Goal: Check status: Check status

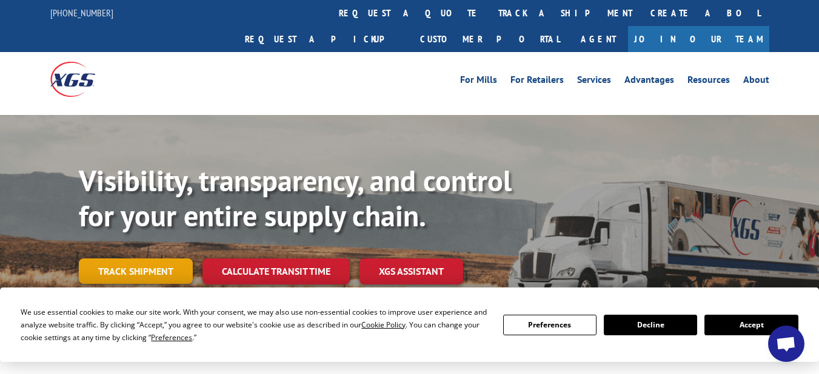
drag, startPoint x: 129, startPoint y: 231, endPoint x: 129, endPoint y: 241, distance: 9.7
click at [129, 232] on div "Visibility, transparency, and control for your entire supply chain. Track shipm…" at bounding box center [449, 248] width 740 height 169
click at [129, 259] on link "Track shipment" at bounding box center [136, 271] width 114 height 25
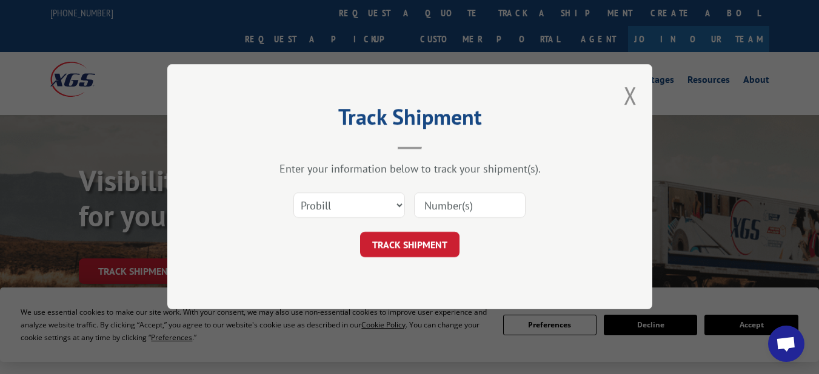
click at [468, 216] on input at bounding box center [469, 205] width 111 height 25
paste input "17692219"
type input "17692219"
click at [412, 241] on button "TRACK SHIPMENT" at bounding box center [409, 245] width 99 height 25
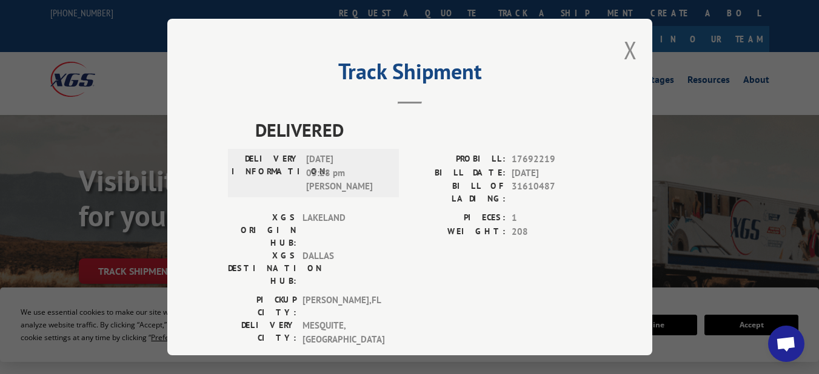
drag, startPoint x: 8, startPoint y: 239, endPoint x: 59, endPoint y: 240, distance: 50.9
click at [39, 240] on div "Track Shipment DELIVERED DELIVERY INFORMATION: [DATE] 03:28 pm [PERSON_NAME] PR…" at bounding box center [409, 187] width 819 height 374
drag, startPoint x: 151, startPoint y: 237, endPoint x: 143, endPoint y: 247, distance: 12.9
click at [150, 241] on div "Track Shipment DELIVERED DELIVERY INFORMATION: [DATE] 03:28 pm [PERSON_NAME] PR…" at bounding box center [409, 187] width 819 height 374
drag, startPoint x: 634, startPoint y: 44, endPoint x: 620, endPoint y: 47, distance: 14.3
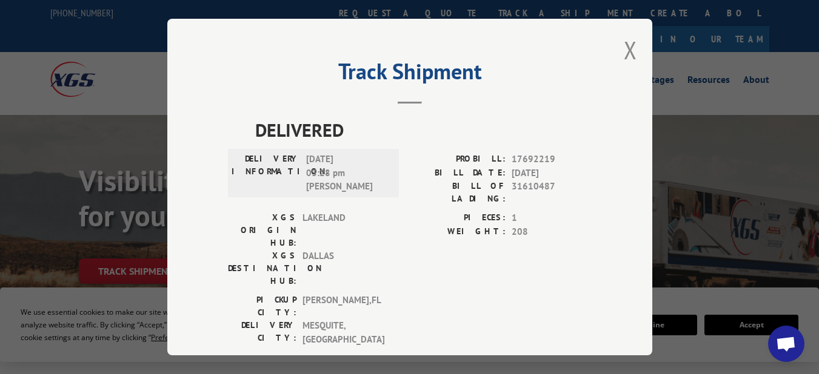
click at [633, 45] on div "Track Shipment DELIVERED DELIVERY INFORMATION: [DATE] 03:28 pm [PERSON_NAME] PR…" at bounding box center [409, 187] width 485 height 337
click at [623, 47] on button "Close modal" at bounding box center [629, 50] width 13 height 32
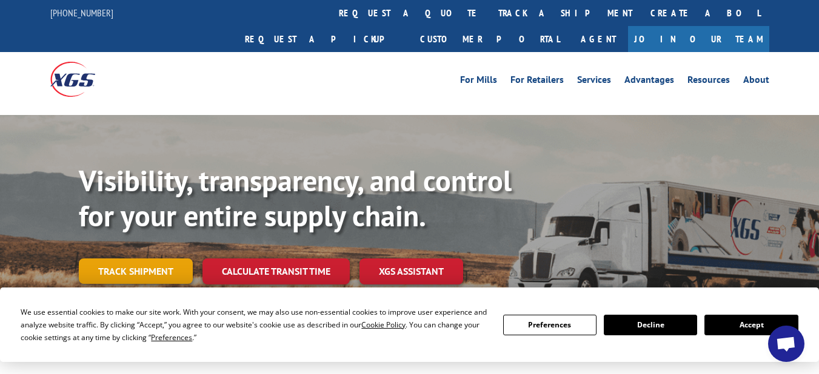
click at [141, 259] on link "Track shipment" at bounding box center [136, 271] width 114 height 25
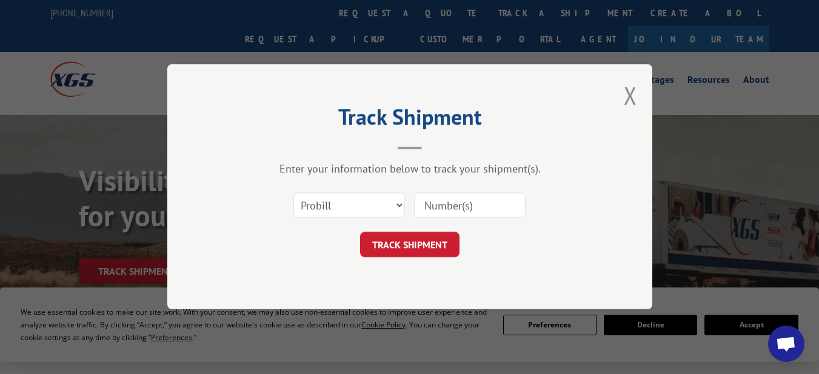
drag, startPoint x: 500, startPoint y: 205, endPoint x: 479, endPoint y: 217, distance: 23.6
click at [498, 205] on input at bounding box center [469, 205] width 111 height 25
paste input "17694285"
type input "17694285"
click at [407, 254] on button "TRACK SHIPMENT" at bounding box center [409, 245] width 99 height 25
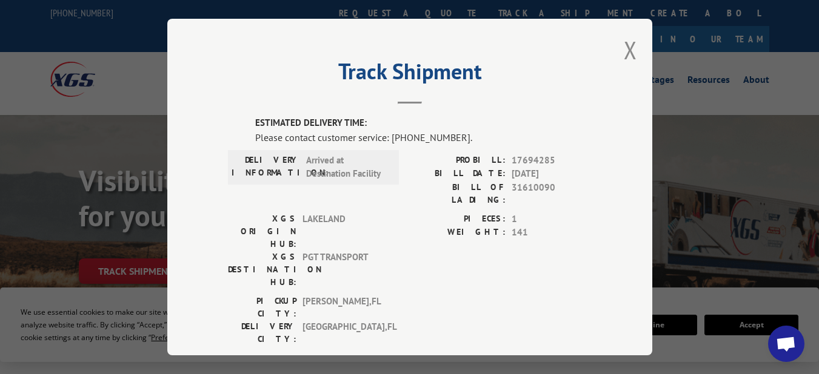
drag, startPoint x: 625, startPoint y: 44, endPoint x: 604, endPoint y: 54, distance: 23.3
click at [625, 45] on button "Close modal" at bounding box center [629, 50] width 13 height 32
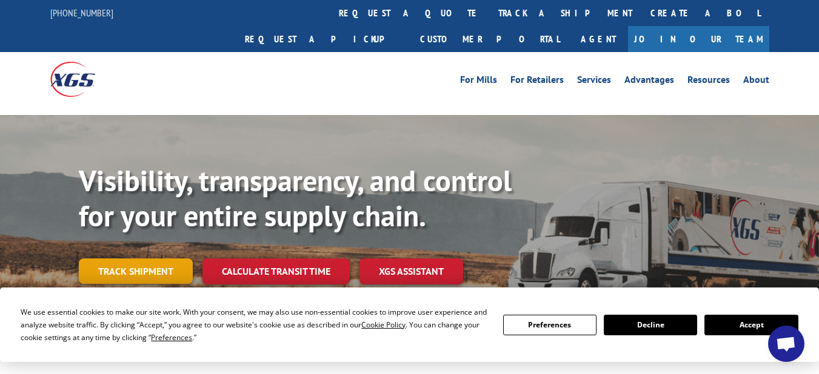
click at [127, 259] on link "Track shipment" at bounding box center [136, 271] width 114 height 25
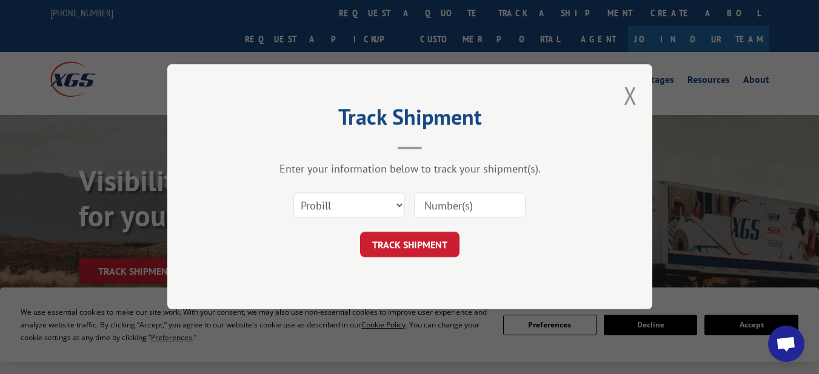
click at [444, 207] on input at bounding box center [469, 205] width 111 height 25
paste input "17694281"
type input "17694281"
click at [415, 242] on button "TRACK SHIPMENT" at bounding box center [409, 245] width 99 height 25
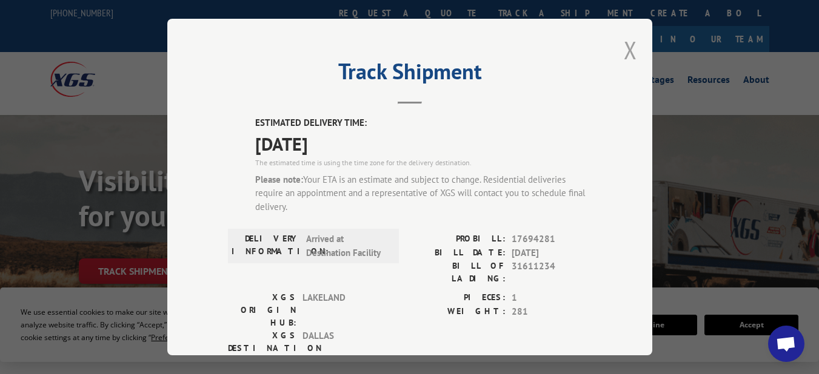
click at [625, 53] on button "Close modal" at bounding box center [629, 50] width 13 height 32
